Goal: Check status: Check status

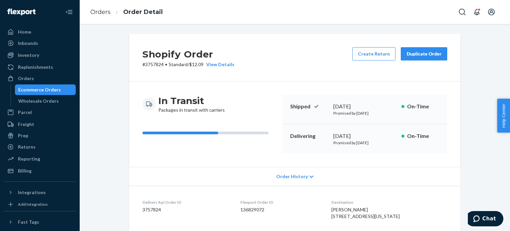
scroll to position [342, 0]
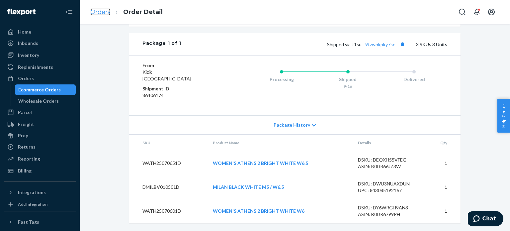
click at [102, 13] on link "Orders" at bounding box center [100, 11] width 20 height 7
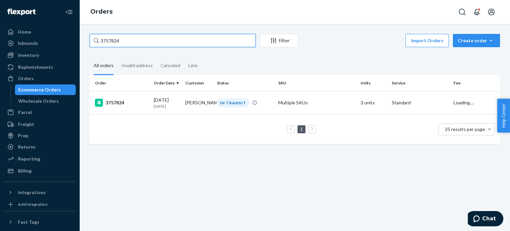
drag, startPoint x: 161, startPoint y: 38, endPoint x: 81, endPoint y: 29, distance: 79.9
click at [47, 25] on div "Home Inbounds Shipping Plans Problems Inventory Products Replenishments Orders …" at bounding box center [255, 115] width 510 height 231
paste input "69259"
type input "3769259"
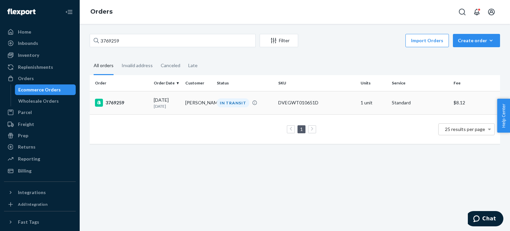
click at [119, 101] on div "3769259" at bounding box center [121, 103] width 53 height 8
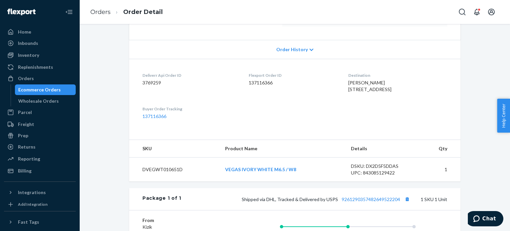
scroll to position [233, 0]
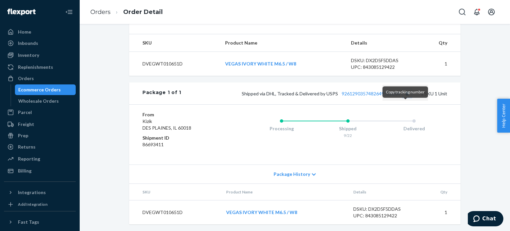
click at [407, 98] on button "Copy tracking number" at bounding box center [407, 93] width 9 height 9
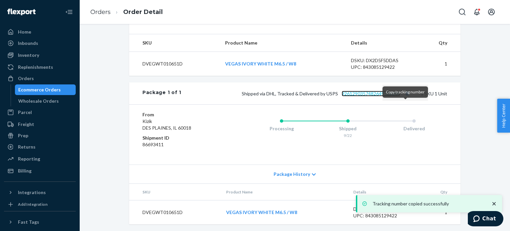
click at [368, 96] on link "9261290357482649522204" at bounding box center [371, 94] width 58 height 6
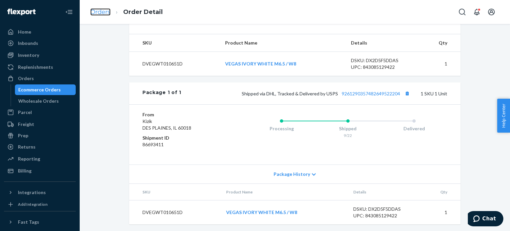
click at [109, 14] on link "Orders" at bounding box center [100, 11] width 20 height 7
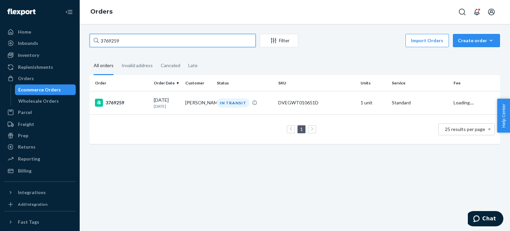
drag, startPoint x: 155, startPoint y: 40, endPoint x: 73, endPoint y: 40, distance: 81.1
click at [79, 40] on div "Home Inbounds Shipping Plans Problems Inventory Products Replenishments Orders …" at bounding box center [255, 115] width 510 height 231
paste input "8884"
type input "3768884"
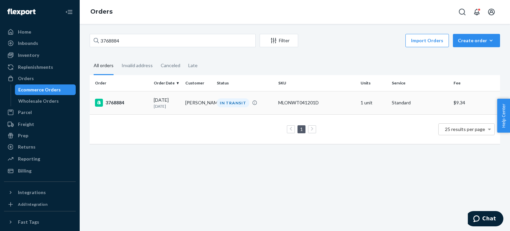
click at [124, 103] on div "3768884" at bounding box center [121, 103] width 53 height 8
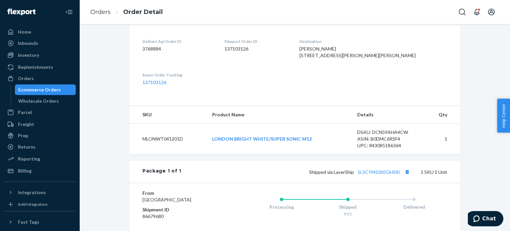
scroll to position [166, 0]
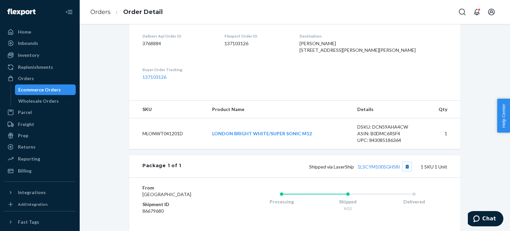
click at [407, 171] on button "Copy tracking number" at bounding box center [407, 166] width 9 height 9
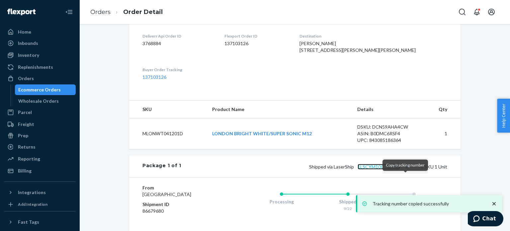
click at [386, 169] on link "1LSCYM1005GHS8I" at bounding box center [379, 167] width 43 height 6
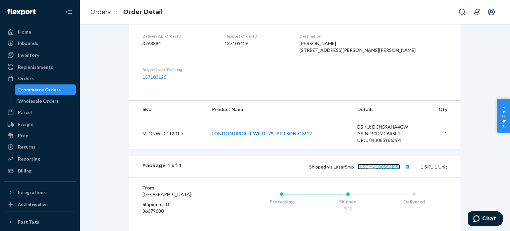
click at [398, 169] on link "1LSCYM1005GHS8I" at bounding box center [379, 167] width 43 height 6
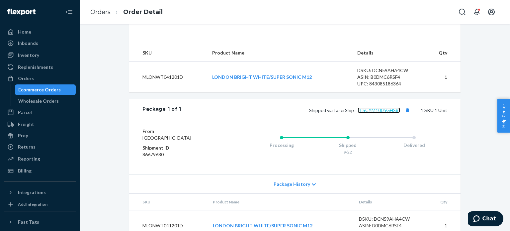
scroll to position [260, 0]
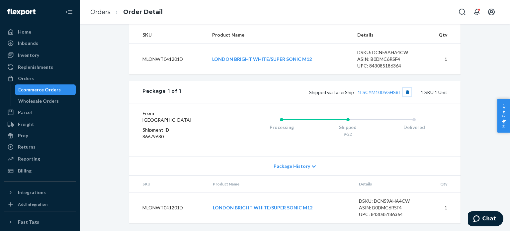
click at [404, 89] on button "Copy tracking number" at bounding box center [407, 92] width 9 height 9
